Goal: Task Accomplishment & Management: Use online tool/utility

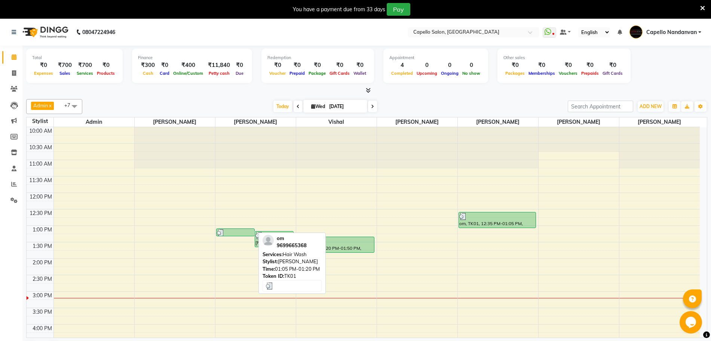
click at [243, 234] on div at bounding box center [235, 232] width 37 height 7
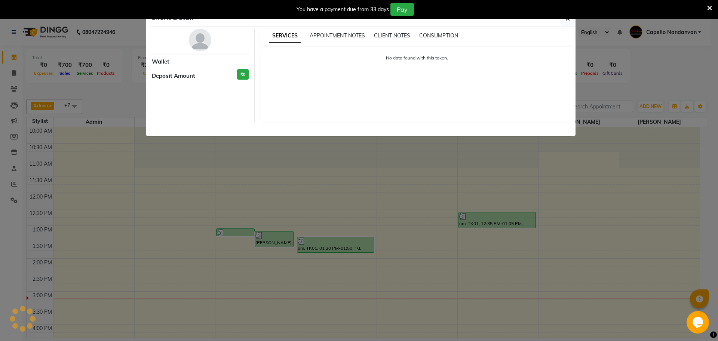
select select "3"
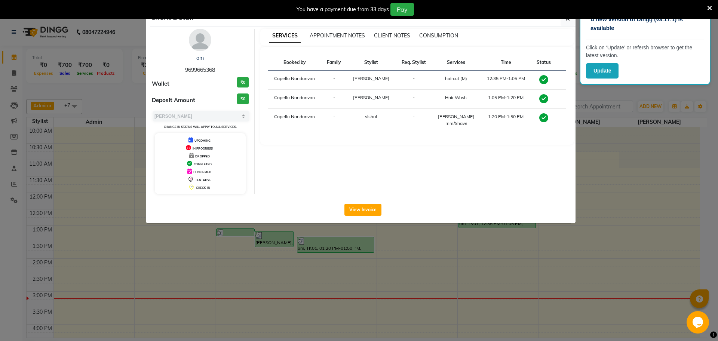
click at [710, 5] on icon at bounding box center [709, 8] width 5 height 7
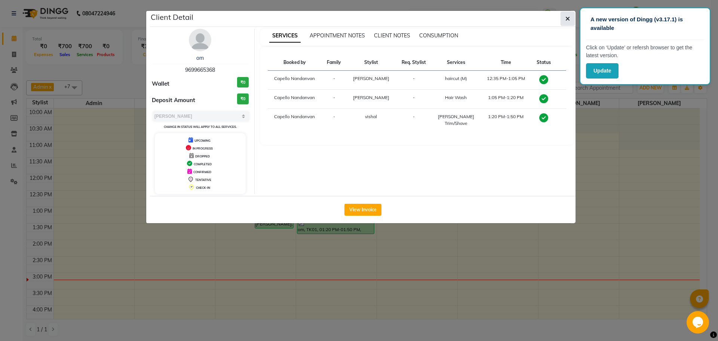
click at [568, 18] on icon "button" at bounding box center [567, 19] width 4 height 6
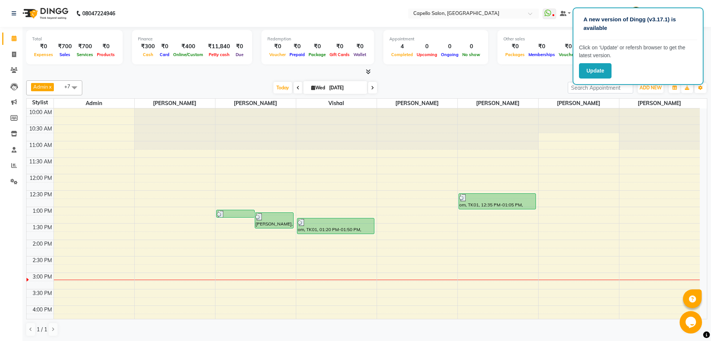
click at [527, 93] on div "Admin x vishal x [PERSON_NAME] x [PERSON_NAME] x [PERSON_NAME] x [PERSON_NAME] …" at bounding box center [366, 87] width 681 height 15
click at [590, 72] on button "Update" at bounding box center [595, 70] width 33 height 15
